Goal: Use online tool/utility: Utilize a website feature to perform a specific function

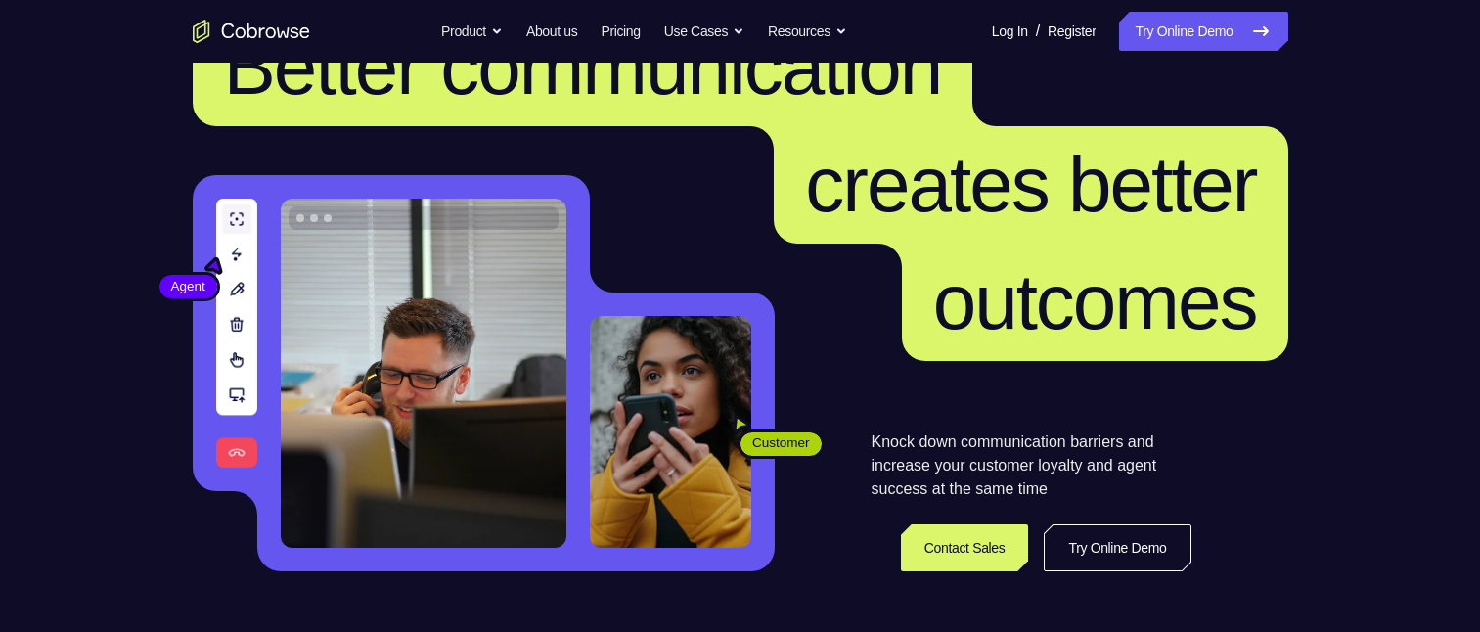
scroll to position [293, 0]
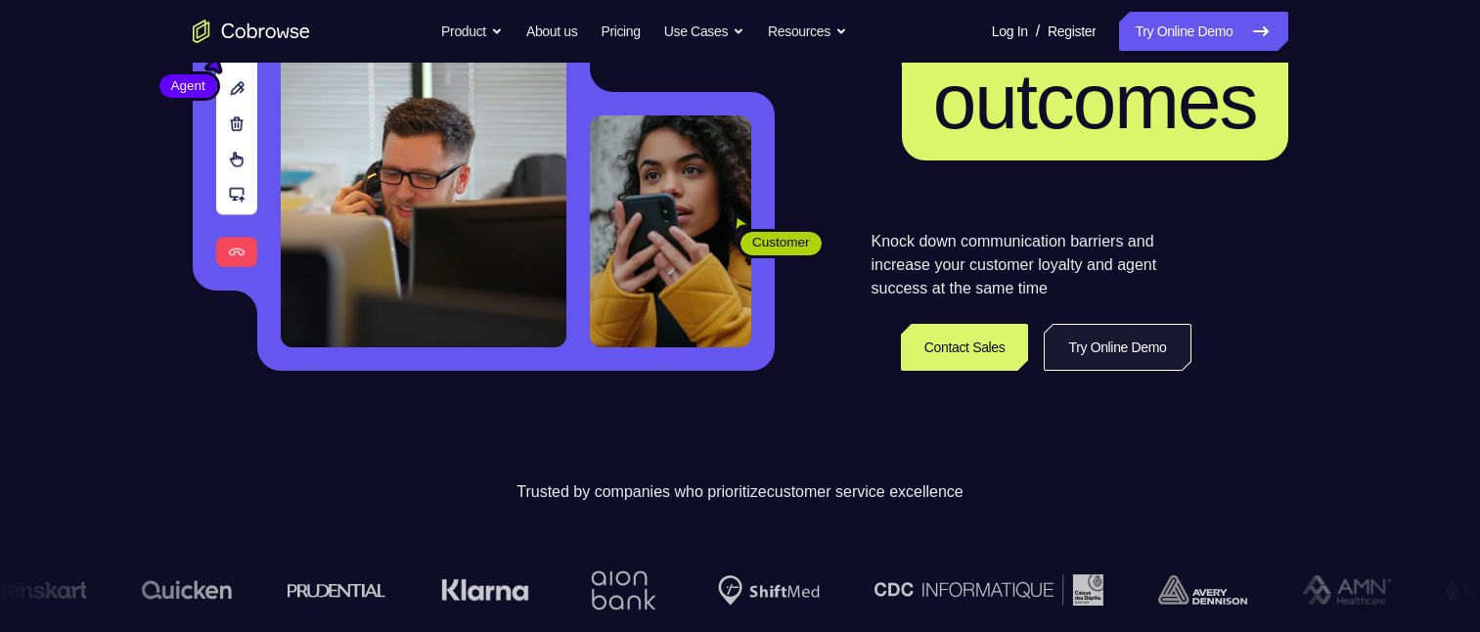
click at [1089, 347] on link "Try Online Demo" at bounding box center [1117, 347] width 147 height 47
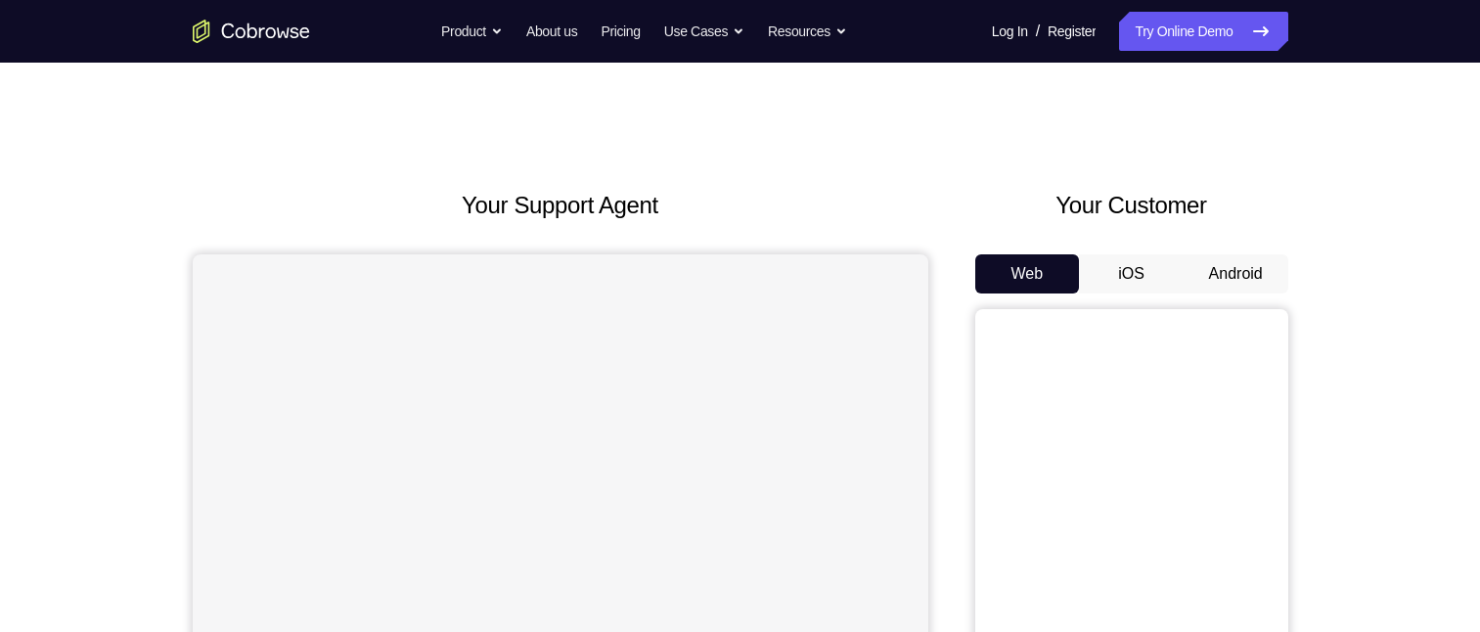
click at [1236, 273] on button "Android" at bounding box center [1235, 273] width 105 height 39
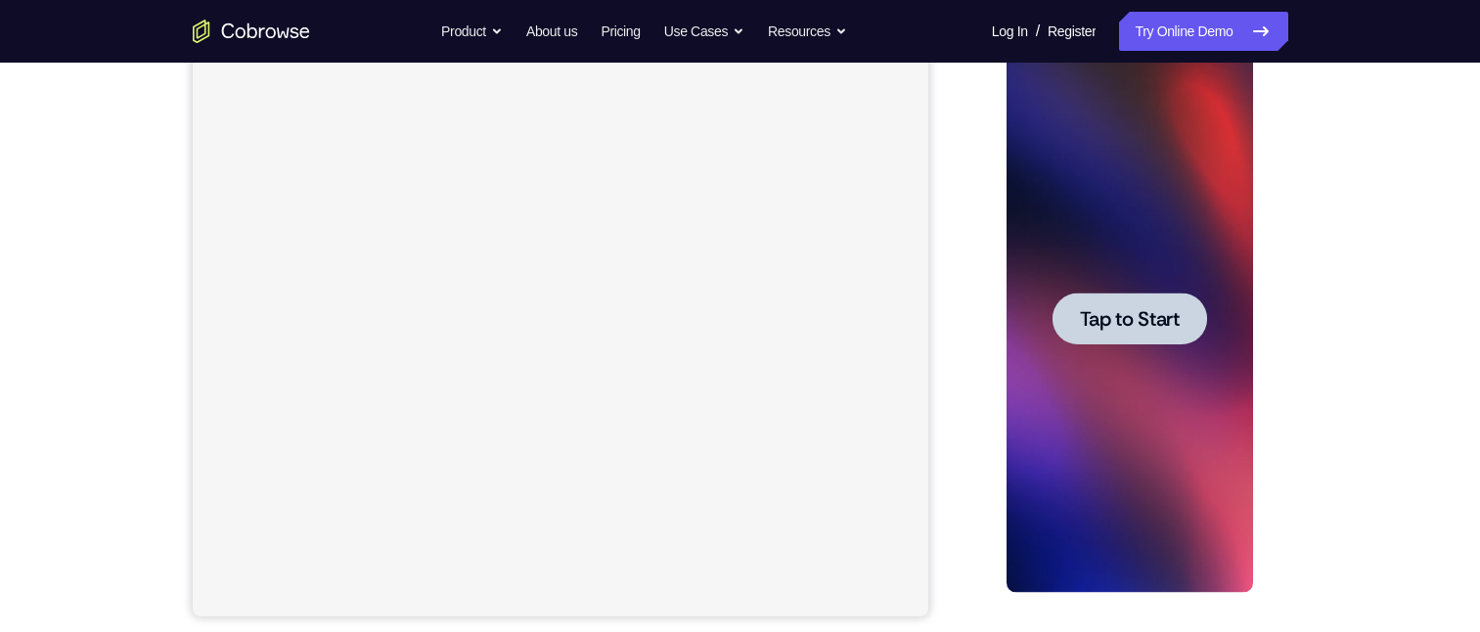
click at [1147, 309] on span "Tap to Start" at bounding box center [1130, 319] width 100 height 20
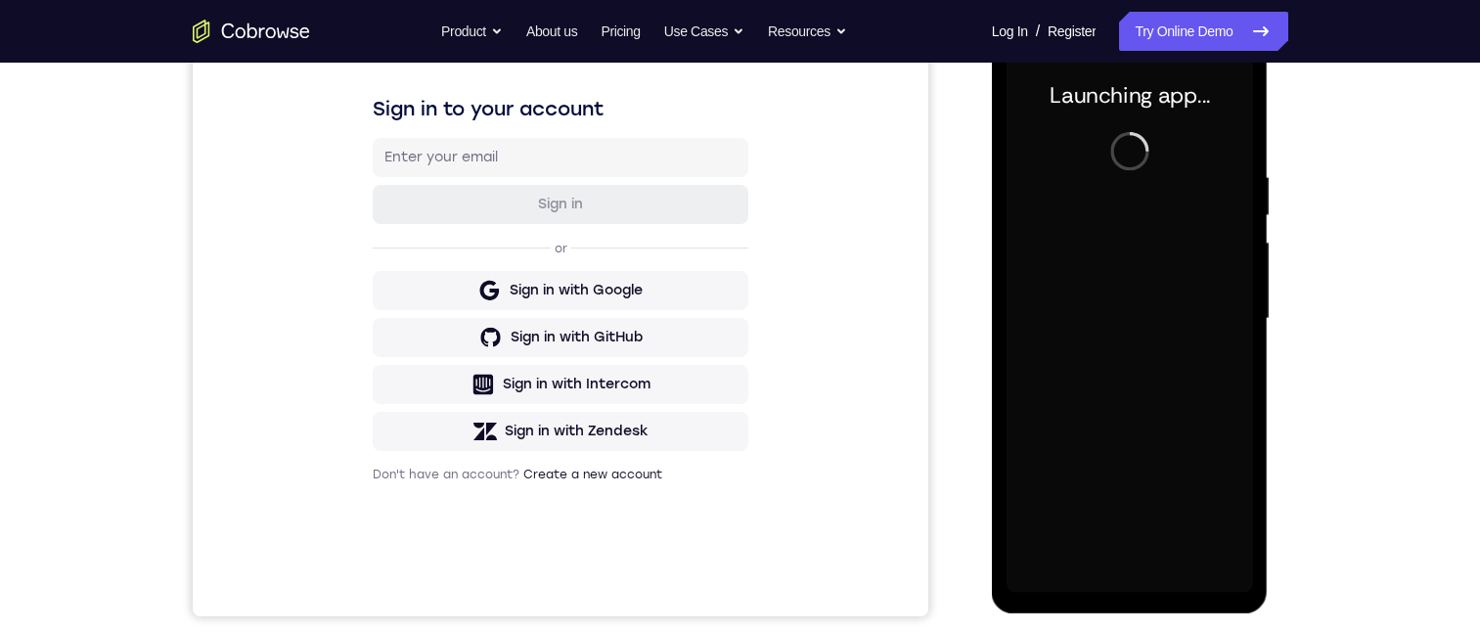
click at [1356, 283] on div "Your Support Agent Your Customer Web iOS Android Next Steps We’d be happy to gi…" at bounding box center [740, 414] width 1252 height 1290
click at [1372, 276] on div "Your Support Agent Your Customer Web iOS Android Next Steps We’d be happy to gi…" at bounding box center [740, 414] width 1480 height 1290
